Goal: Use online tool/utility: Utilize a website feature to perform a specific function

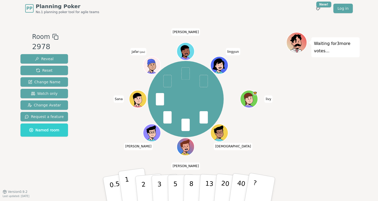
click at [129, 185] on button "1" at bounding box center [133, 189] width 31 height 43
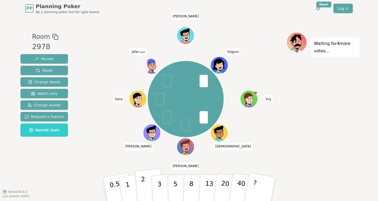
click at [144, 179] on button "2" at bounding box center [150, 189] width 30 height 42
click at [130, 188] on button "1" at bounding box center [133, 189] width 31 height 43
click at [139, 185] on button "2" at bounding box center [150, 189] width 30 height 42
click at [156, 183] on button "3" at bounding box center [165, 189] width 29 height 41
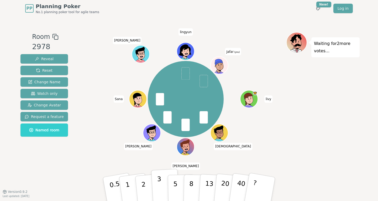
click at [159, 186] on p "3" at bounding box center [160, 189] width 6 height 29
click at [162, 184] on button "3" at bounding box center [165, 189] width 29 height 41
click at [147, 186] on button "2" at bounding box center [150, 189] width 30 height 42
click at [164, 185] on button "3" at bounding box center [165, 189] width 29 height 41
click at [133, 192] on button "1" at bounding box center [133, 189] width 31 height 43
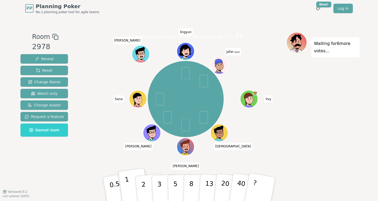
click at [133, 192] on button "1" at bounding box center [133, 189] width 31 height 43
click at [142, 185] on p "2" at bounding box center [144, 189] width 7 height 29
click at [127, 193] on button "1" at bounding box center [133, 189] width 31 height 43
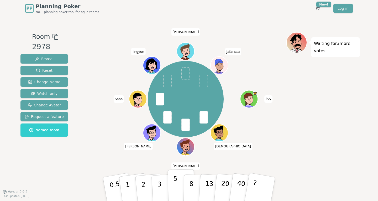
click at [177, 192] on button "5" at bounding box center [181, 189] width 27 height 40
click at [166, 183] on button "3" at bounding box center [165, 189] width 29 height 41
click at [161, 190] on p "3" at bounding box center [160, 189] width 6 height 29
